Goal: Navigation & Orientation: Find specific page/section

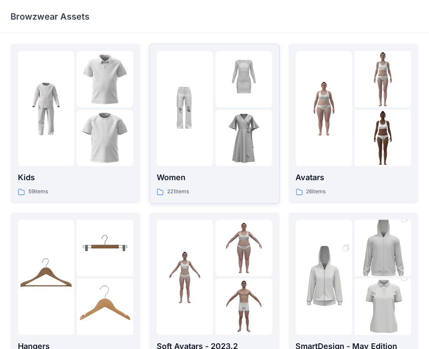
click at [235, 183] on p "Women" at bounding box center [214, 178] width 115 height 12
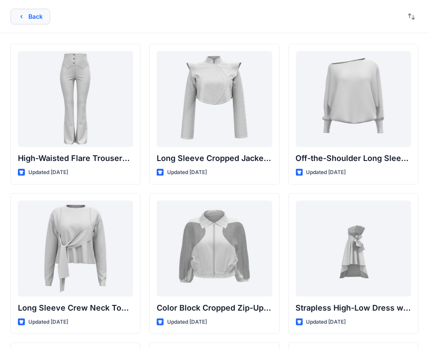
click at [42, 18] on button "Back" at bounding box center [30, 17] width 40 height 16
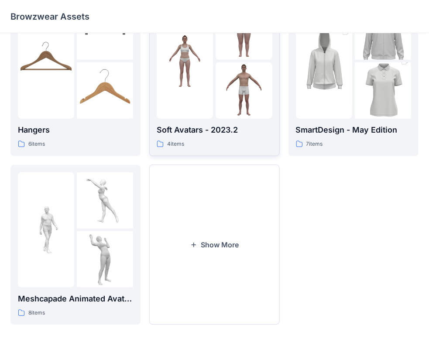
scroll to position [173, 0]
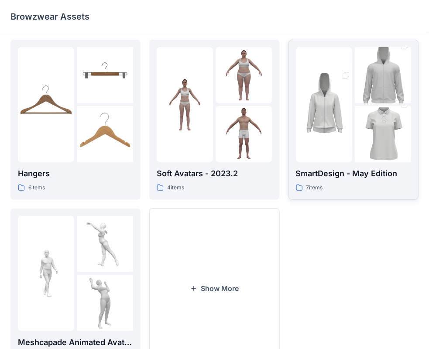
click at [400, 178] on p "SmartDesign - May Edition" at bounding box center [353, 174] width 115 height 12
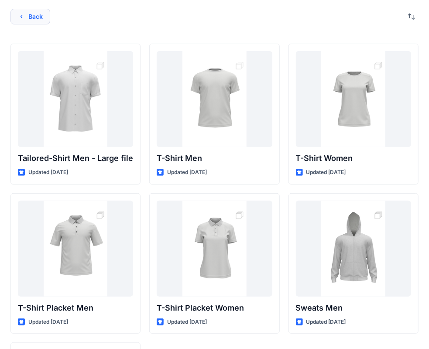
click at [28, 17] on button "Back" at bounding box center [30, 17] width 40 height 16
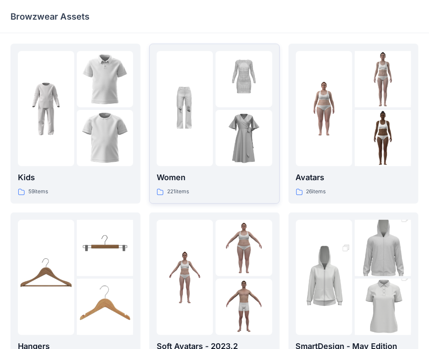
click at [225, 158] on img at bounding box center [244, 138] width 56 height 56
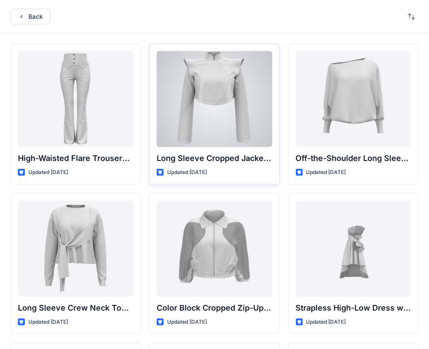
click at [210, 76] on div at bounding box center [214, 99] width 115 height 96
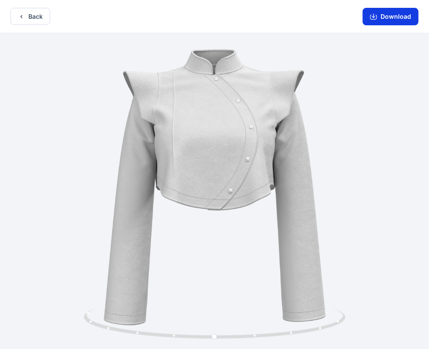
click at [386, 21] on button "Download" at bounding box center [391, 16] width 56 height 17
